Goal: Answer question/provide support

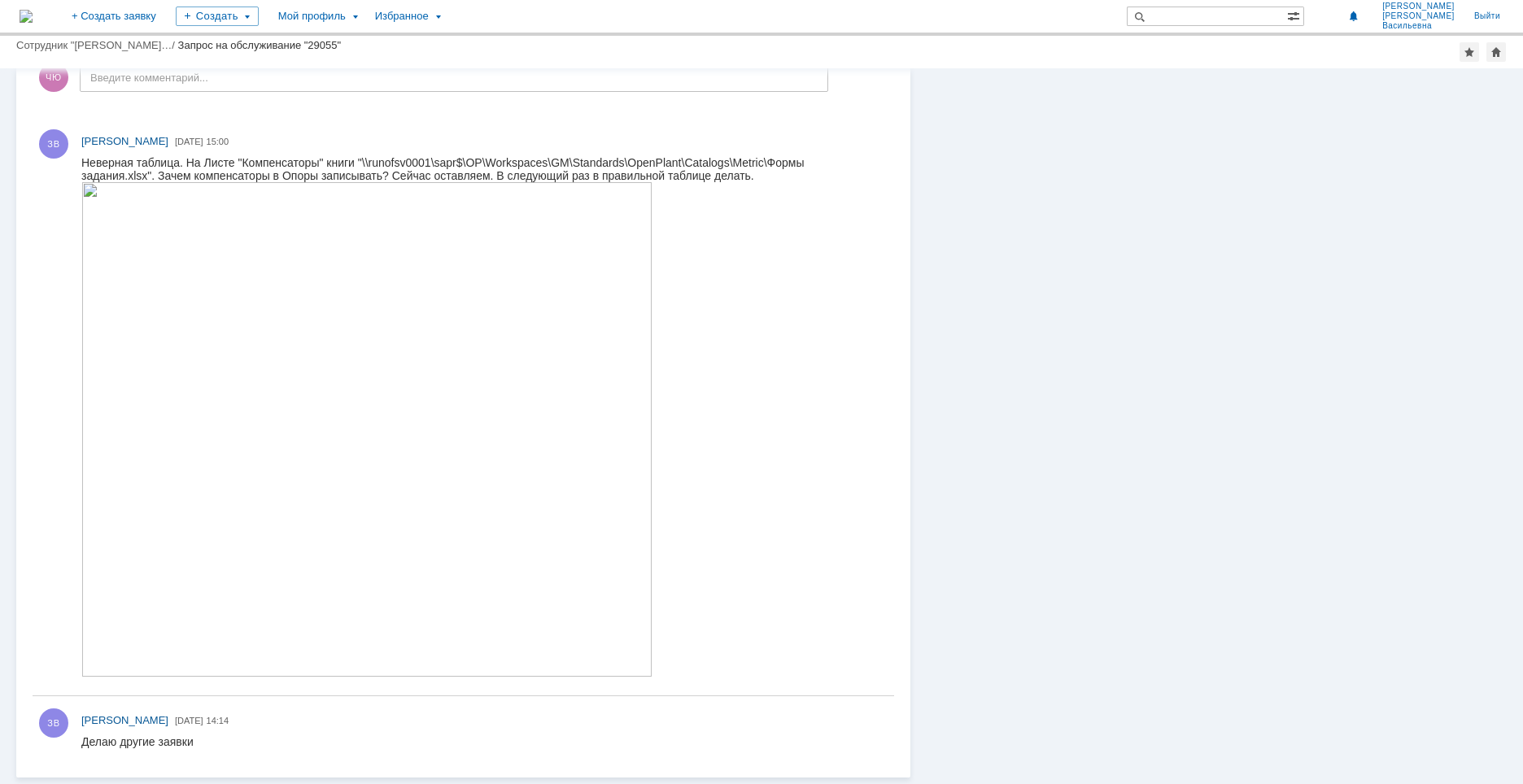
scroll to position [309, 0]
click at [191, 331] on img at bounding box center [367, 429] width 571 height 494
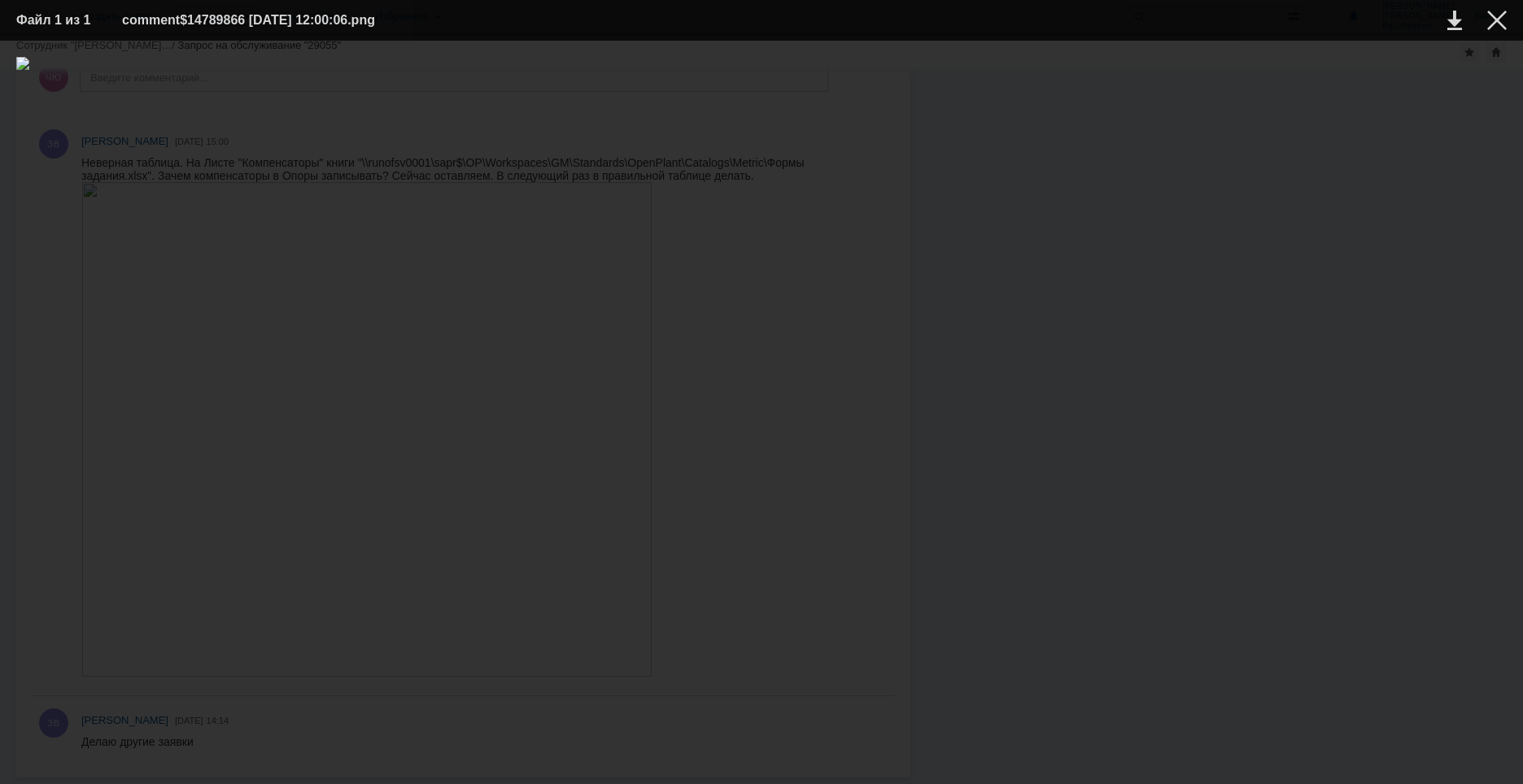
click at [1304, 348] on div at bounding box center [762, 412] width 1491 height 711
click at [1492, 22] on div at bounding box center [1497, 20] width 20 height 20
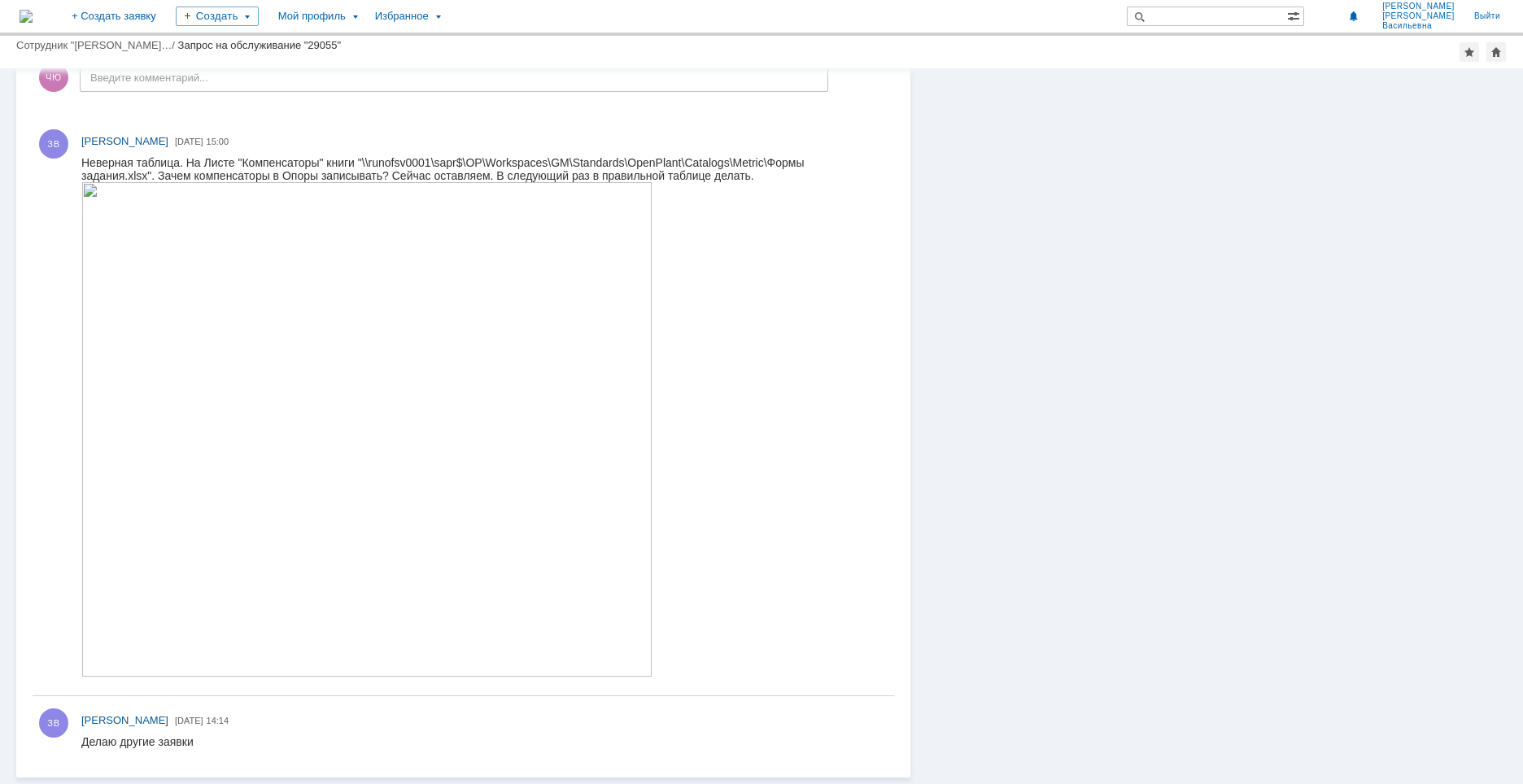
scroll to position [0, 0]
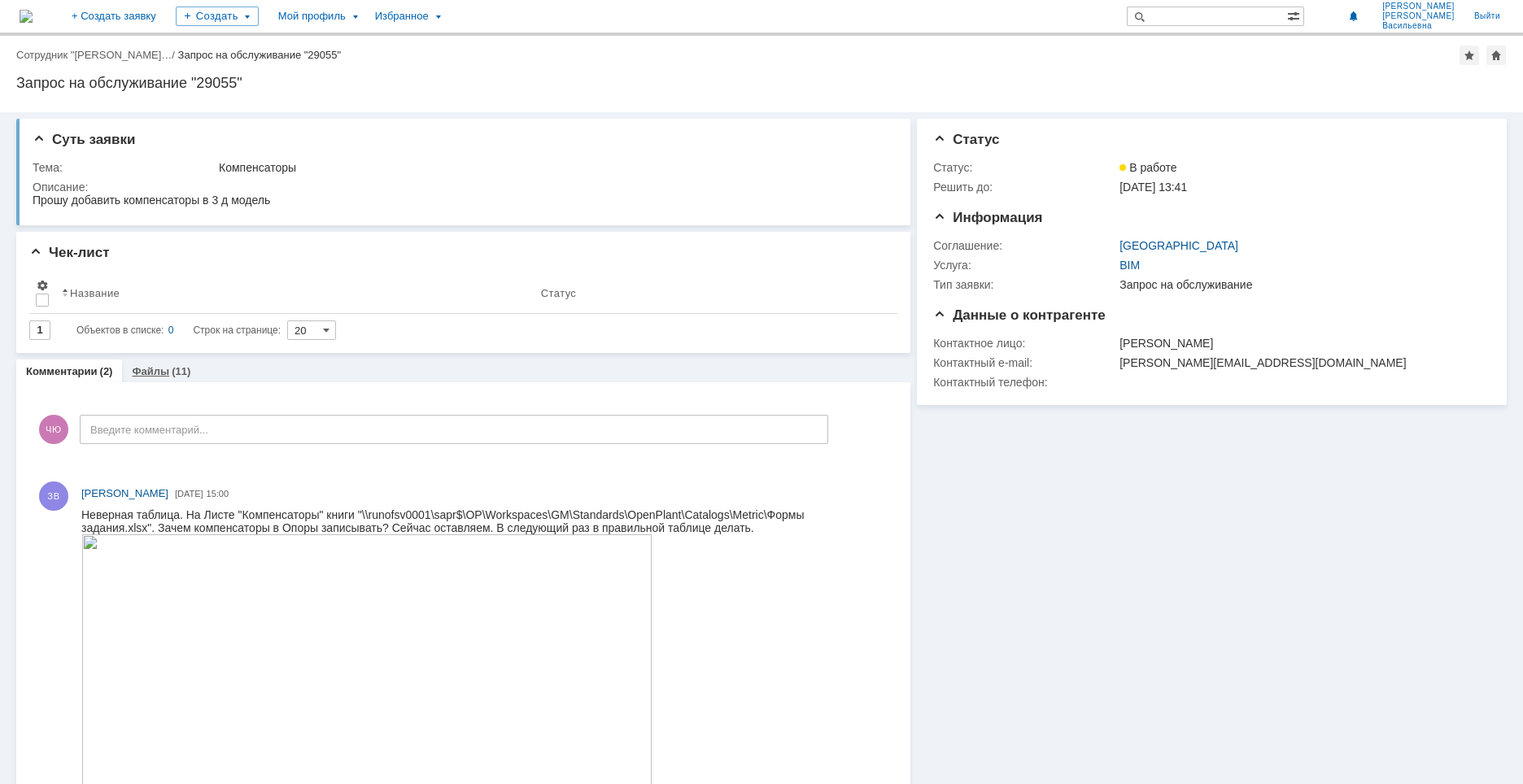
click at [159, 374] on link "Файлы" at bounding box center [151, 371] width 37 height 12
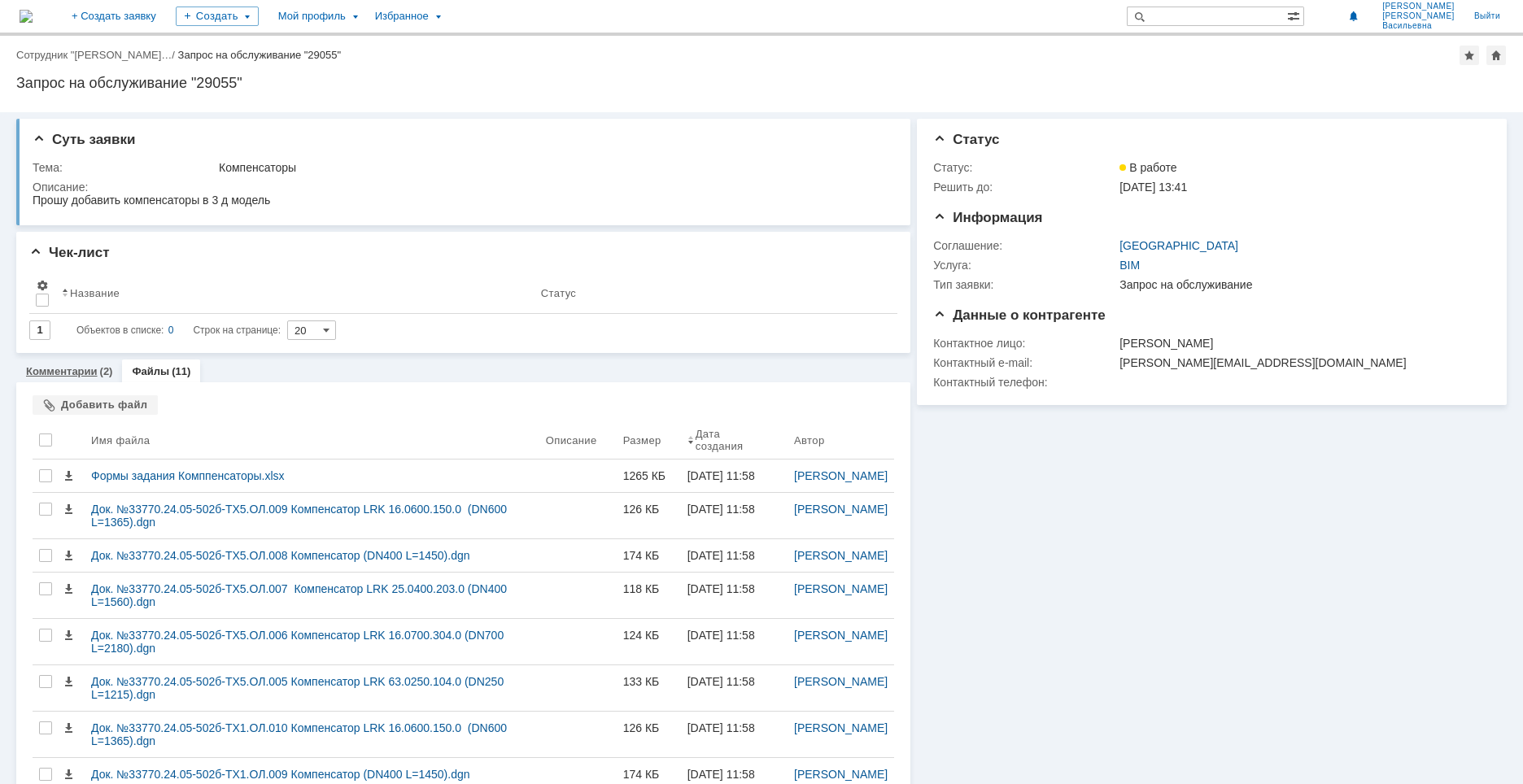
click at [47, 377] on link "Комментарии" at bounding box center [62, 371] width 71 height 12
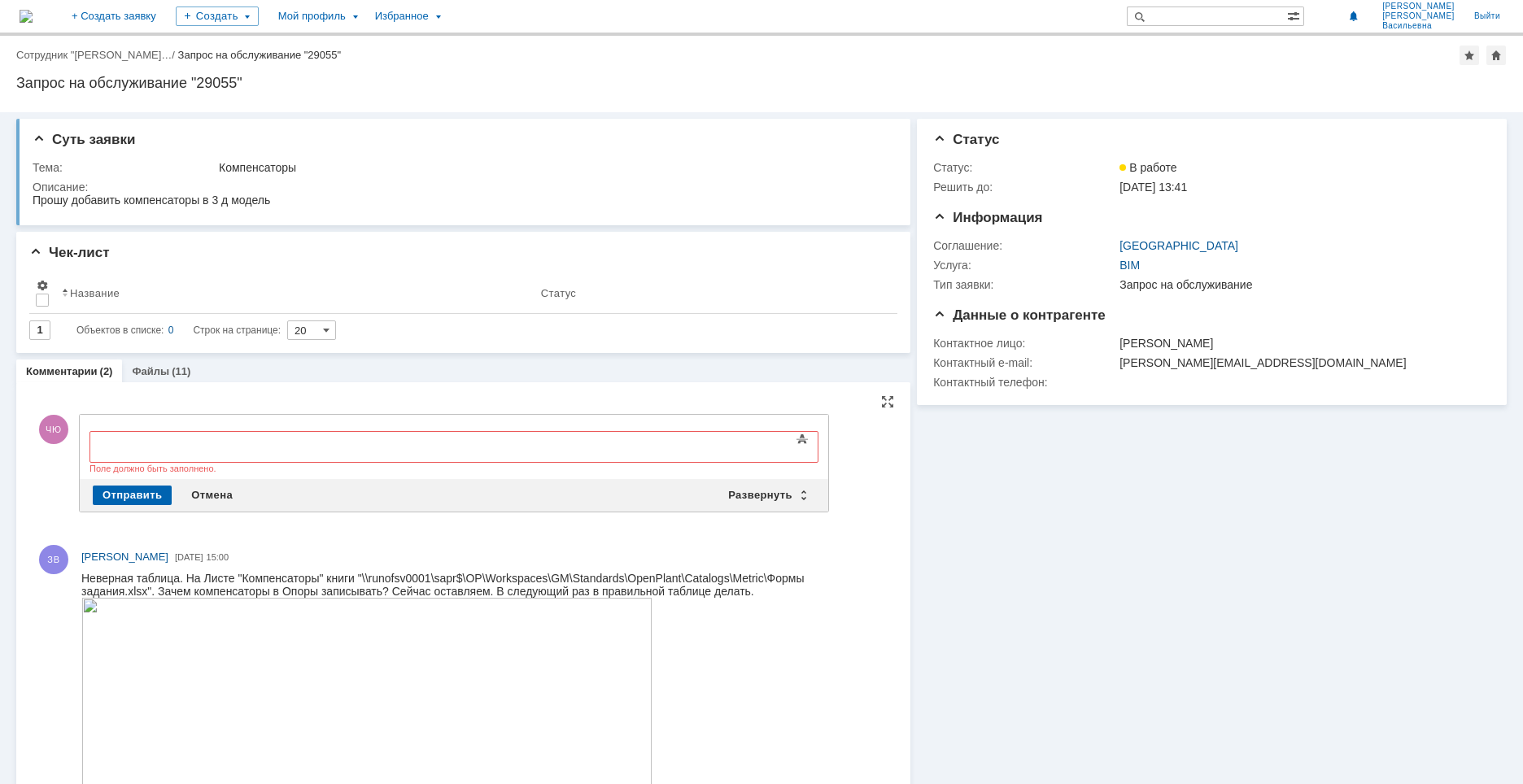
click at [876, 394] on div "Комментарии Добавить комментарий ЧЮ Добавление комментария Внимание! Основные п…" at bounding box center [463, 787] width 894 height 810
click at [881, 405] on div at bounding box center [887, 401] width 13 height 13
